Goal: Find specific page/section: Find specific page/section

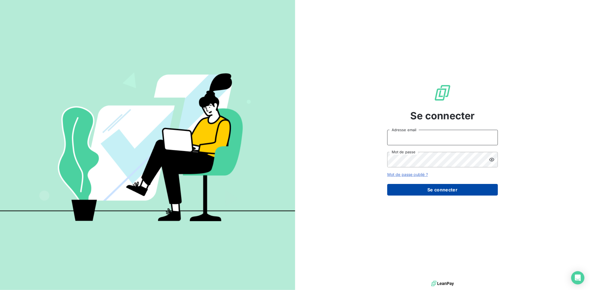
type input "[PERSON_NAME][EMAIL_ADDRESS][DOMAIN_NAME]"
click at [440, 190] on button "Se connecter" at bounding box center [442, 190] width 111 height 12
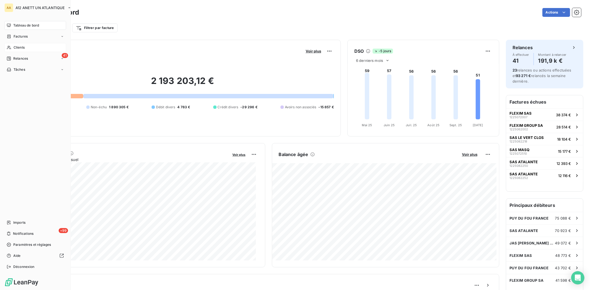
click at [15, 46] on span "Clients" at bounding box center [19, 47] width 11 height 5
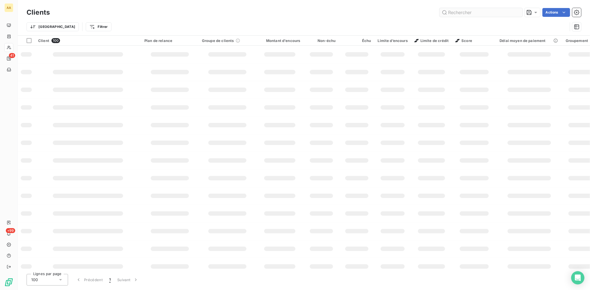
click at [457, 15] on input "text" at bounding box center [480, 12] width 83 height 9
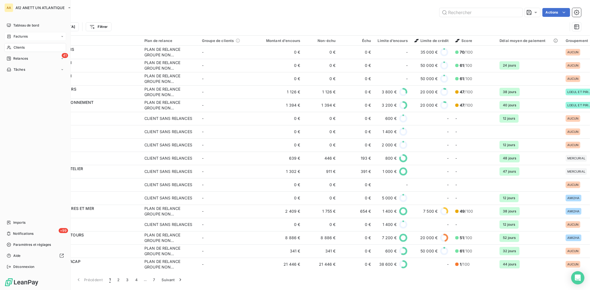
click at [16, 37] on span "Factures" at bounding box center [21, 36] width 14 height 5
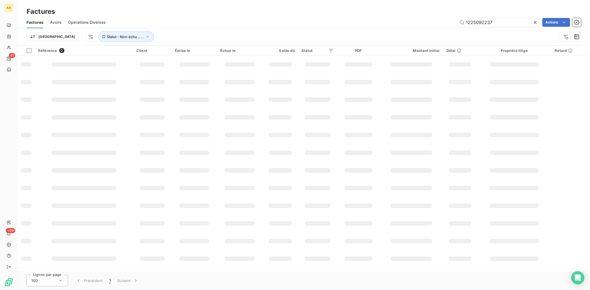
drag, startPoint x: 507, startPoint y: 21, endPoint x: 424, endPoint y: 21, distance: 83.0
click at [424, 21] on div "1225092237 Actions" at bounding box center [346, 22] width 469 height 9
type input "1225072392"
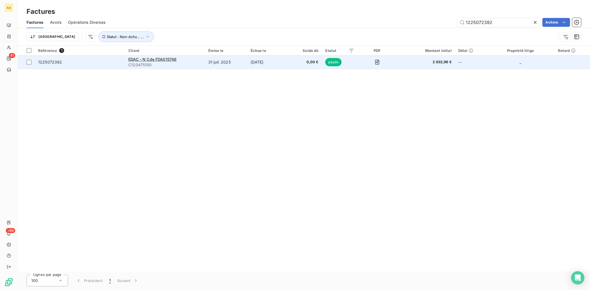
click at [138, 64] on span "C120475100" at bounding box center [164, 65] width 73 height 6
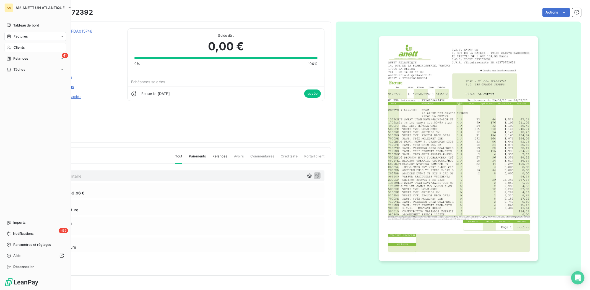
click at [20, 45] on span "Clients" at bounding box center [19, 47] width 11 height 5
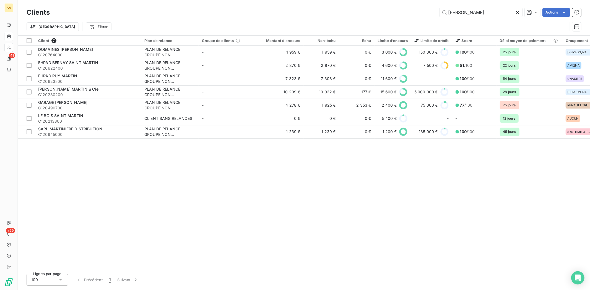
drag, startPoint x: 486, startPoint y: 13, endPoint x: 392, endPoint y: 15, distance: 93.8
click at [392, 15] on div "martin Actions" at bounding box center [318, 12] width 525 height 9
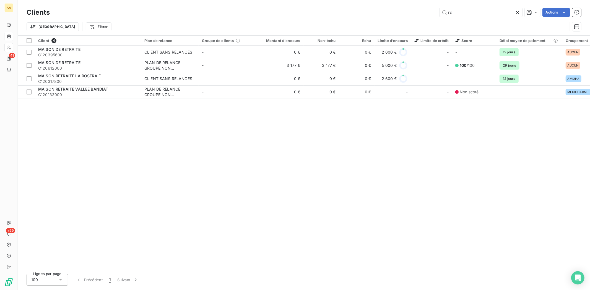
type input "r"
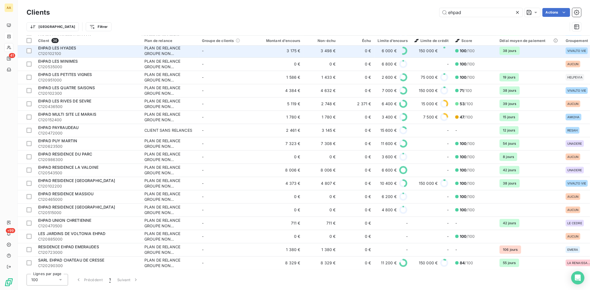
scroll to position [256, 0]
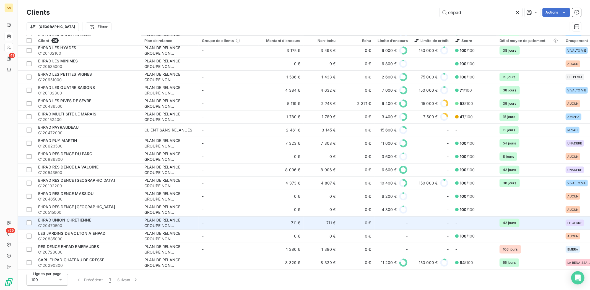
type input "ehpad"
click at [58, 218] on span "EHPAD UNION CHRETIENNE" at bounding box center [64, 220] width 53 height 5
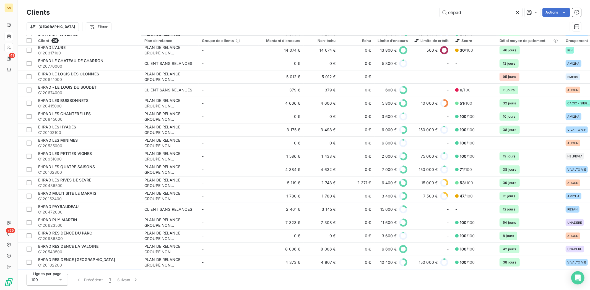
scroll to position [164, 0]
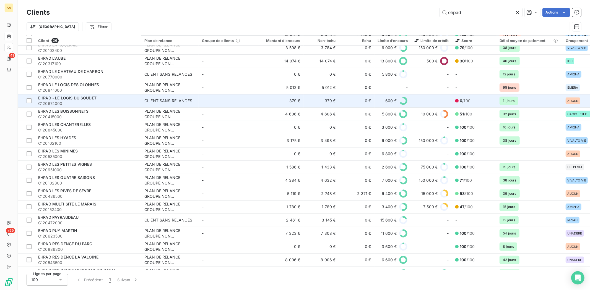
click at [57, 99] on span "EHPAD - LE LOGIS DU SOUDET" at bounding box center [67, 98] width 58 height 5
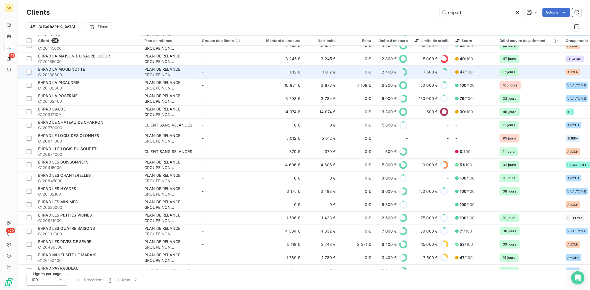
scroll to position [102, 0]
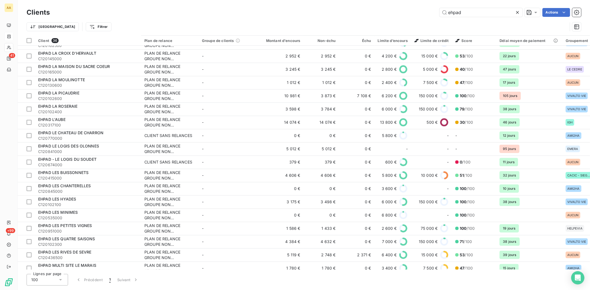
click at [61, 277] on icon at bounding box center [61, 280] width 6 height 6
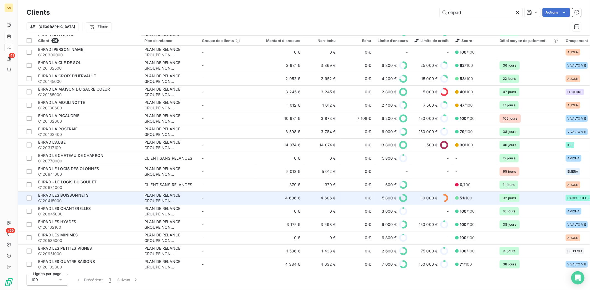
scroll to position [0, 0]
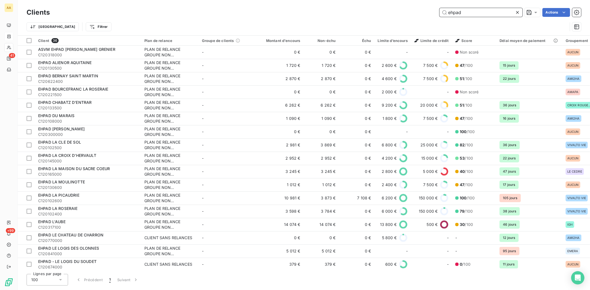
drag, startPoint x: 470, startPoint y: 12, endPoint x: 399, endPoint y: 12, distance: 71.3
click at [399, 12] on div "ehpad Actions" at bounding box center [318, 12] width 525 height 9
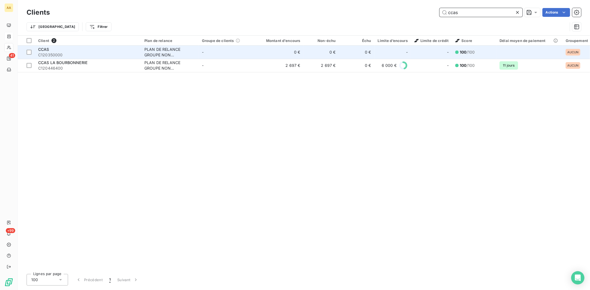
type input "ccas"
click at [56, 53] on span "C120350000" at bounding box center [88, 55] width 100 height 6
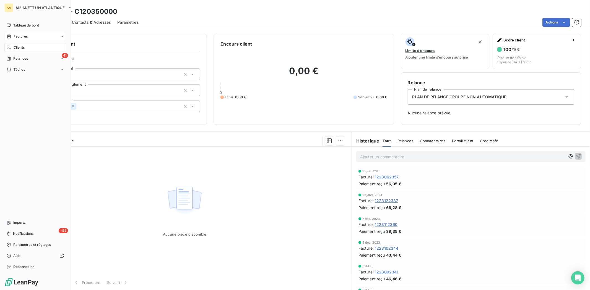
click at [20, 45] on div "Clients" at bounding box center [35, 47] width 62 height 9
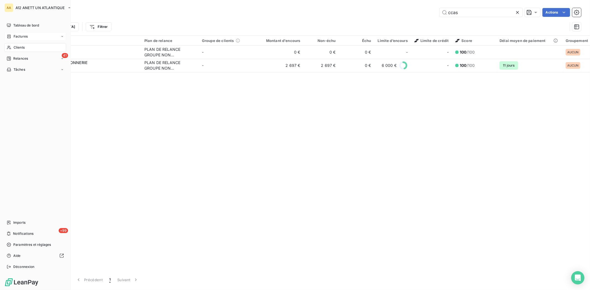
click at [19, 45] on span "Clients" at bounding box center [19, 47] width 11 height 5
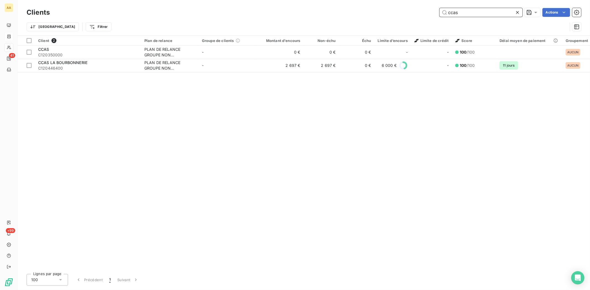
drag, startPoint x: 469, startPoint y: 12, endPoint x: 406, endPoint y: 19, distance: 63.7
click at [408, 19] on div "Clients ccas Actions Trier Filtrer" at bounding box center [304, 21] width 554 height 29
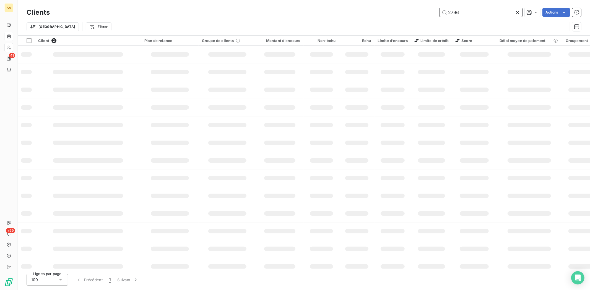
type input "2796"
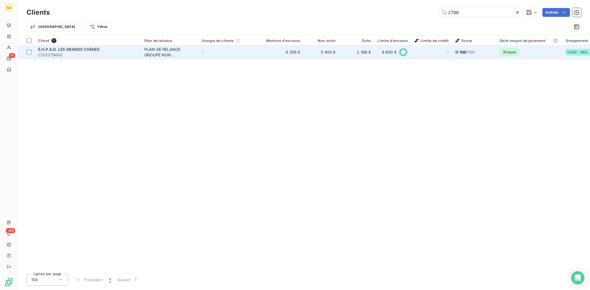
click at [57, 54] on span "C120279600" at bounding box center [88, 55] width 100 height 6
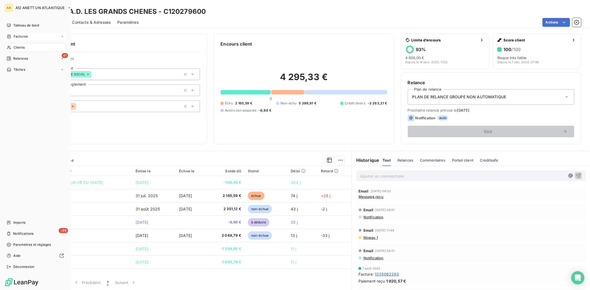
click at [20, 49] on span "Clients" at bounding box center [19, 47] width 11 height 5
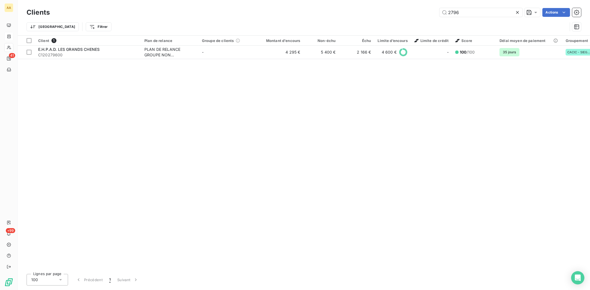
drag, startPoint x: 494, startPoint y: 7, endPoint x: 394, endPoint y: 14, distance: 100.6
click at [393, 15] on div "Clients 2796 Actions" at bounding box center [304, 13] width 554 height 12
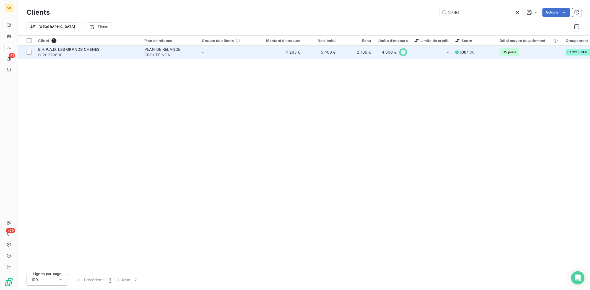
click at [73, 56] on span "C120279600" at bounding box center [88, 55] width 100 height 6
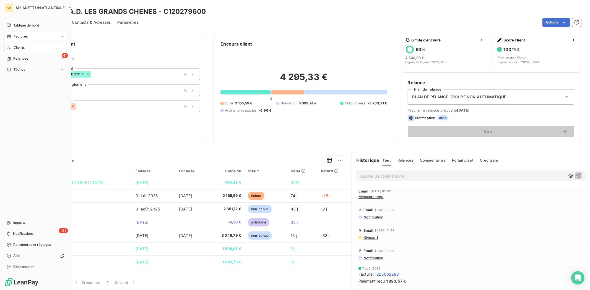
click at [25, 46] on div "Clients" at bounding box center [35, 47] width 62 height 9
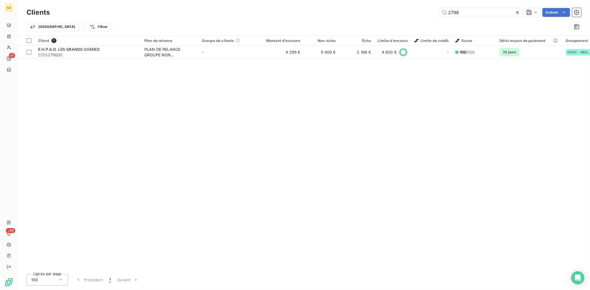
drag, startPoint x: 468, startPoint y: 11, endPoint x: 413, endPoint y: 12, distance: 54.5
click at [413, 12] on div "2796 Actions" at bounding box center [318, 12] width 525 height 9
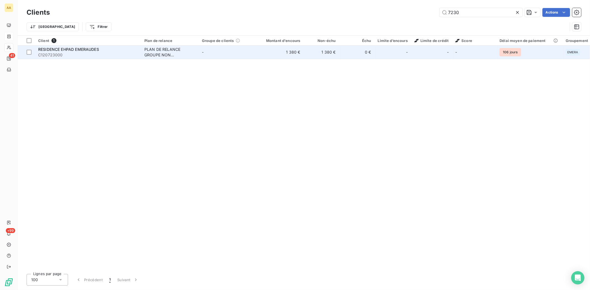
type input "7230"
click at [51, 51] on span "RESIDENCE EHPAD EMERAUDES" at bounding box center [68, 49] width 61 height 5
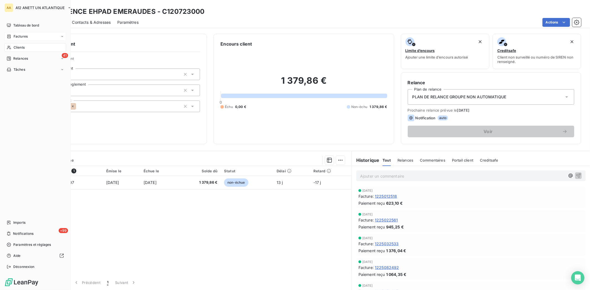
click at [17, 46] on span "Clients" at bounding box center [19, 47] width 11 height 5
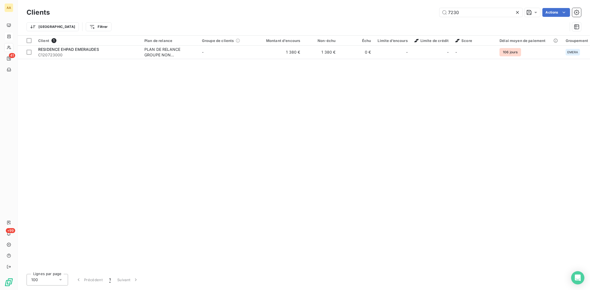
drag, startPoint x: 480, startPoint y: 15, endPoint x: 410, endPoint y: 21, distance: 71.0
click at [411, 21] on div "Clients 7230 Actions Trier Filtrer" at bounding box center [304, 21] width 554 height 29
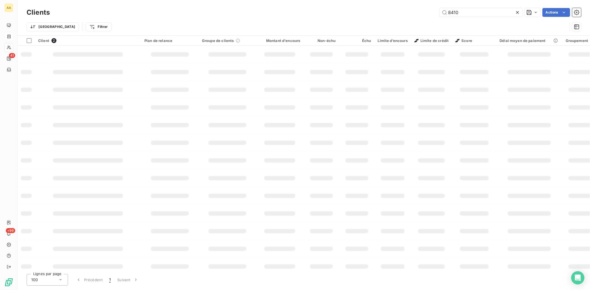
type input "8410"
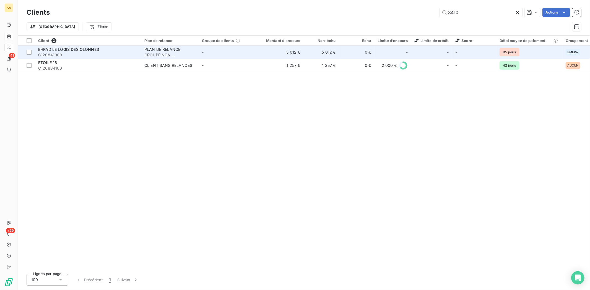
click at [51, 51] on span "EHPAD LE LOGIS DES OLONNES" at bounding box center [68, 49] width 61 height 5
